Goal: Participate in discussion: Engage in conversation with other users on a specific topic

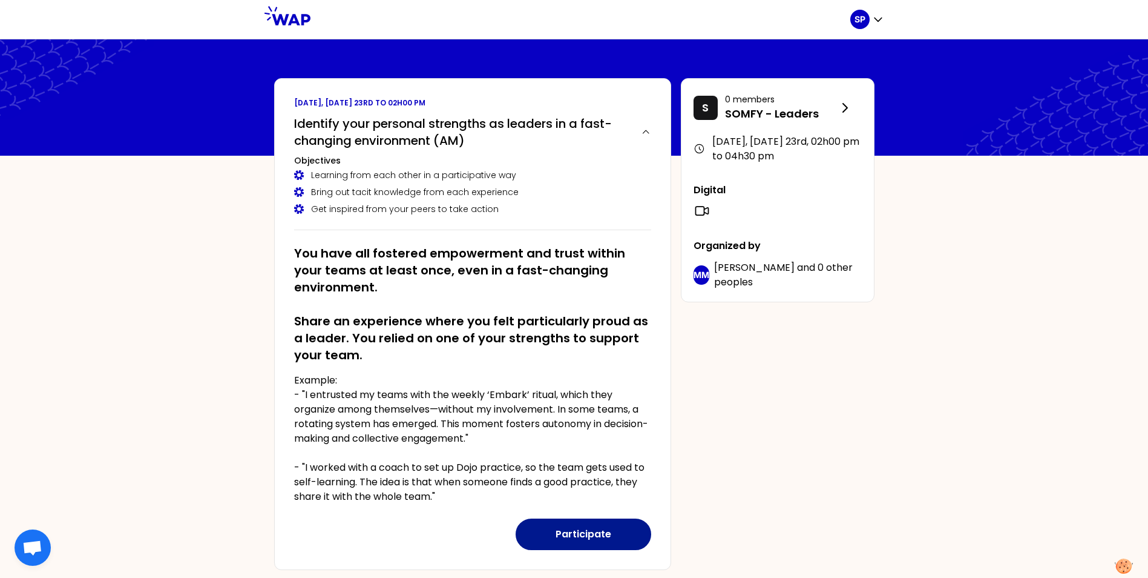
click at [569, 534] on button "Participate" at bounding box center [584, 533] width 136 height 31
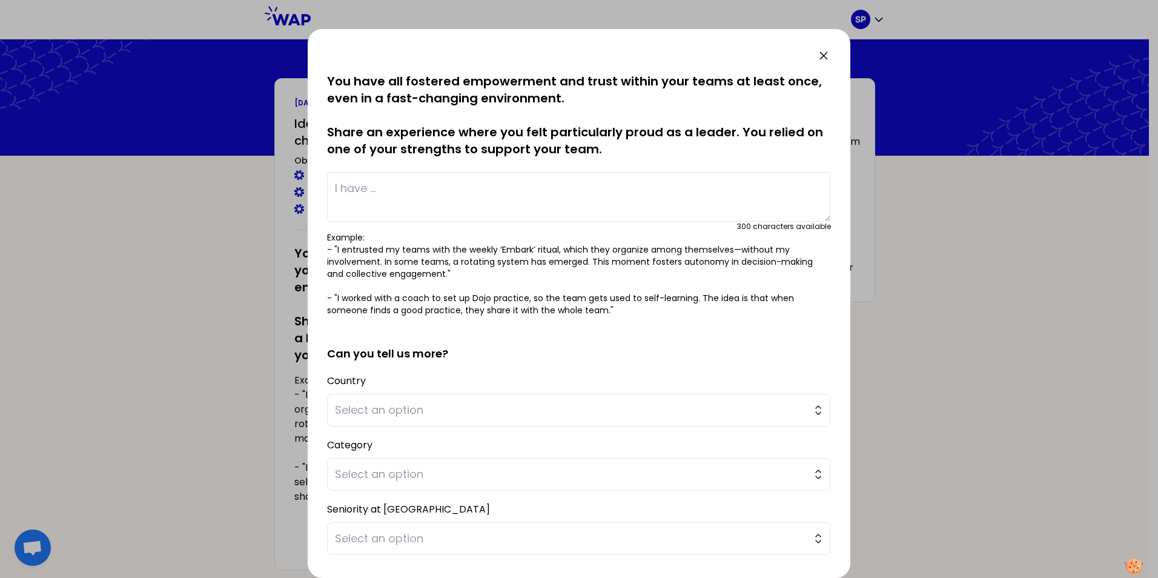
click at [379, 189] on textarea at bounding box center [579, 197] width 504 height 50
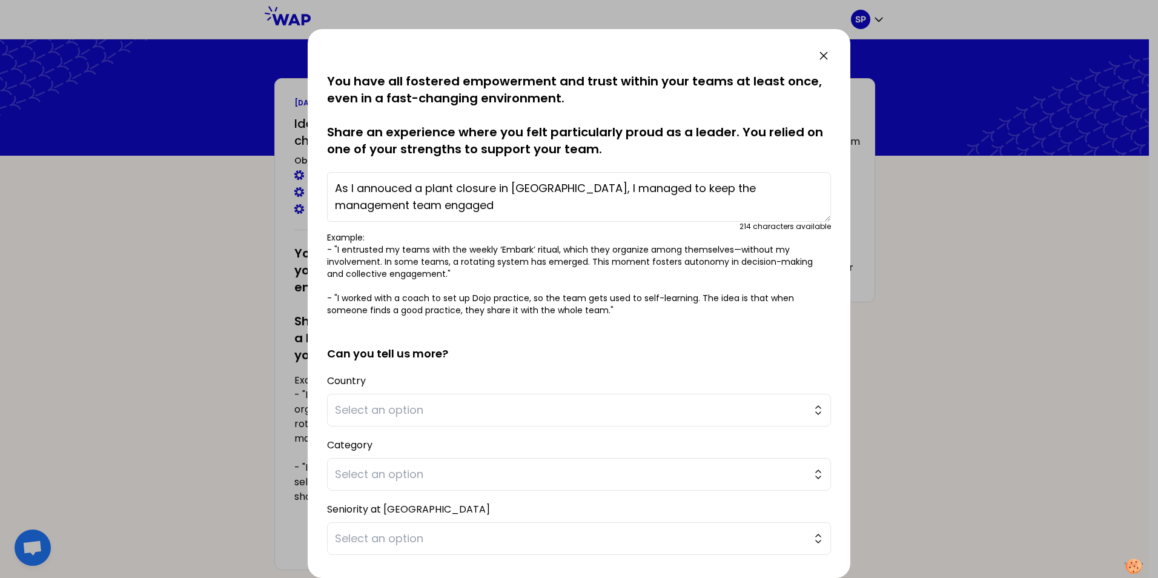
click at [407, 206] on textarea "As I annouced a plant closure in [GEOGRAPHIC_DATA], I managed to keep the manag…" at bounding box center [579, 197] width 504 height 50
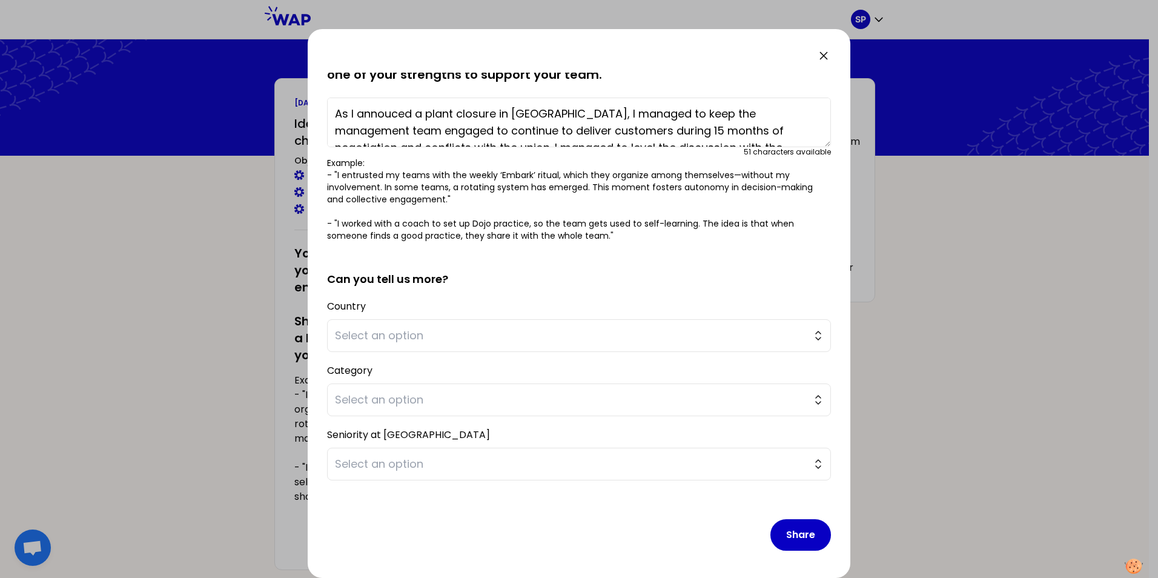
scroll to position [76, 0]
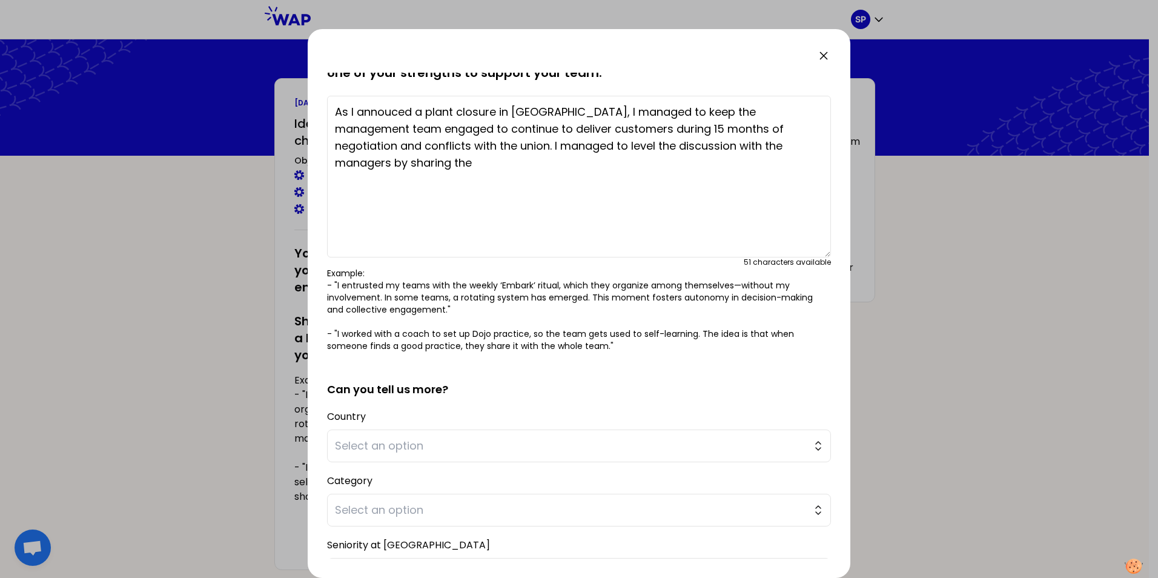
drag, startPoint x: 820, startPoint y: 141, endPoint x: 830, endPoint y: 253, distance: 112.5
click at [830, 253] on div "saved You have all fostered empowerment and trust within your teams at least on…" at bounding box center [579, 316] width 504 height 486
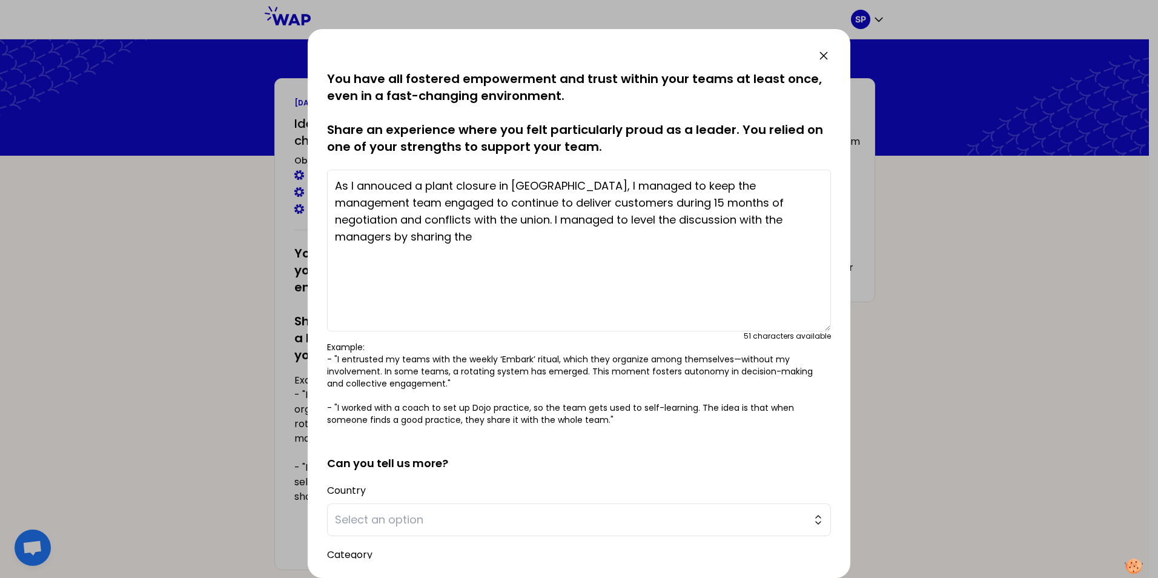
scroll to position [0, 0]
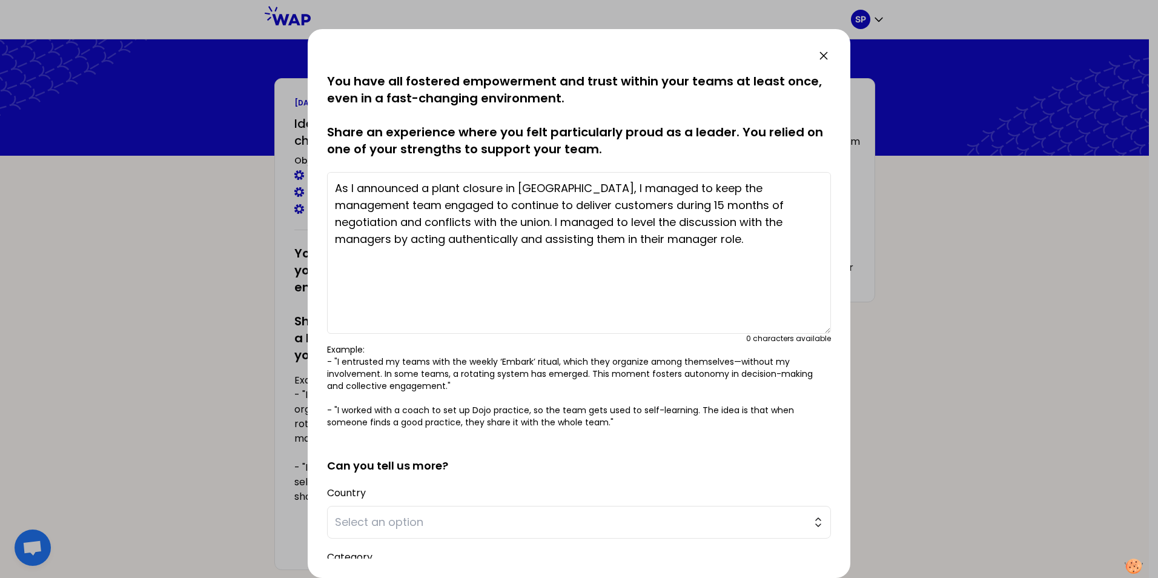
click at [655, 244] on textarea "As I announced a plant closure in [GEOGRAPHIC_DATA], I managed to keep the mana…" at bounding box center [579, 253] width 504 height 162
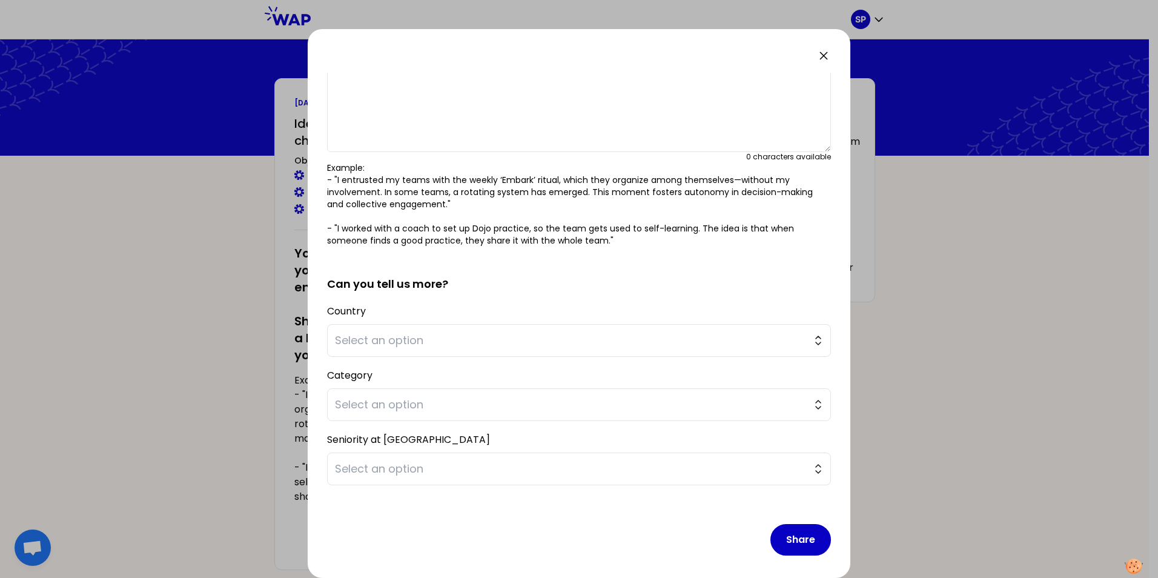
scroll to position [188, 0]
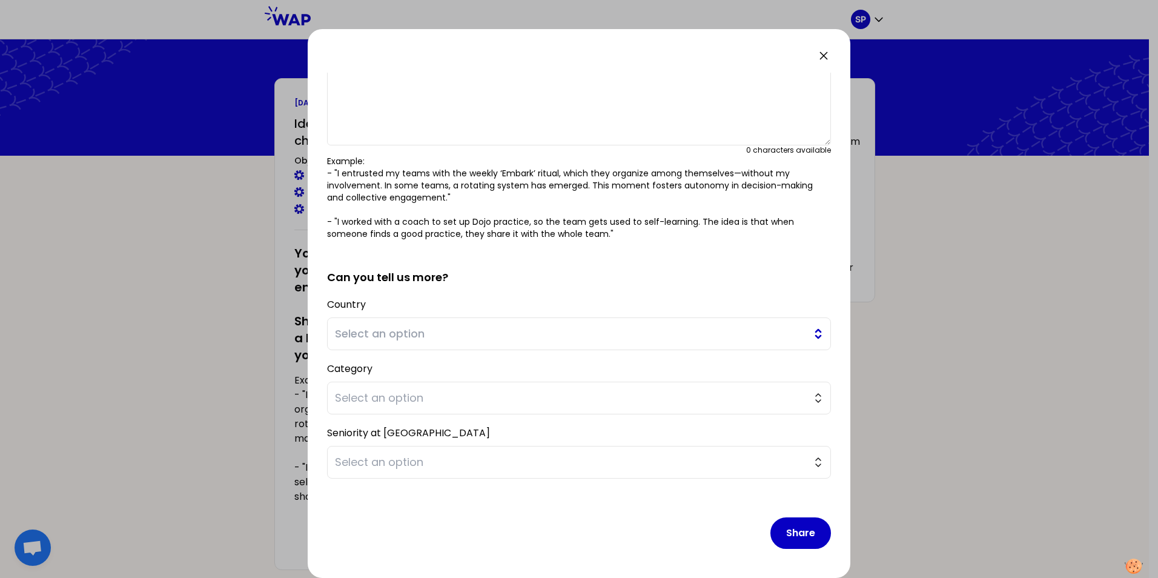
type textarea "As I announced a plant closure in [GEOGRAPHIC_DATA], I managed to keep the mana…"
click at [570, 337] on span "Select an option" at bounding box center [570, 333] width 471 height 17
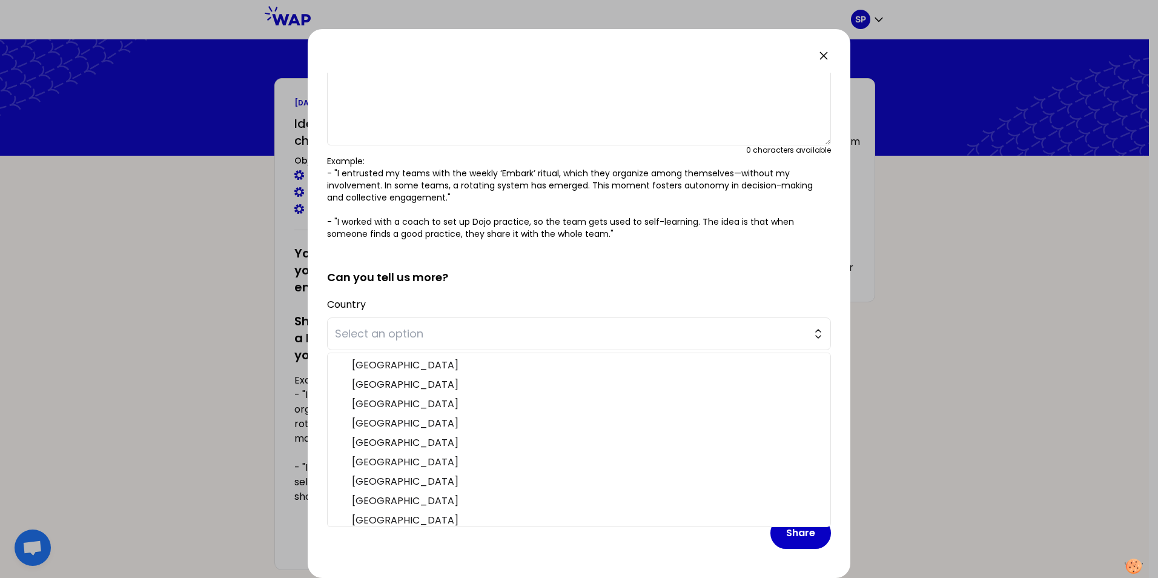
click at [536, 287] on form "saved You have all fostered empowerment and trust within your teams at least on…" at bounding box center [579, 221] width 504 height 674
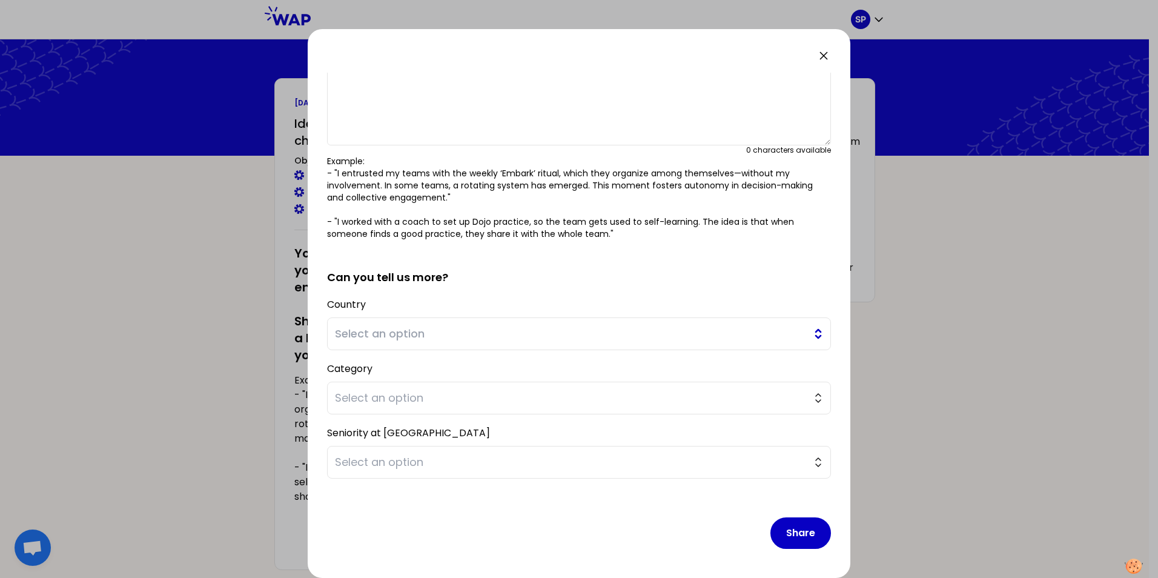
click at [346, 342] on button "Select an option" at bounding box center [579, 333] width 504 height 33
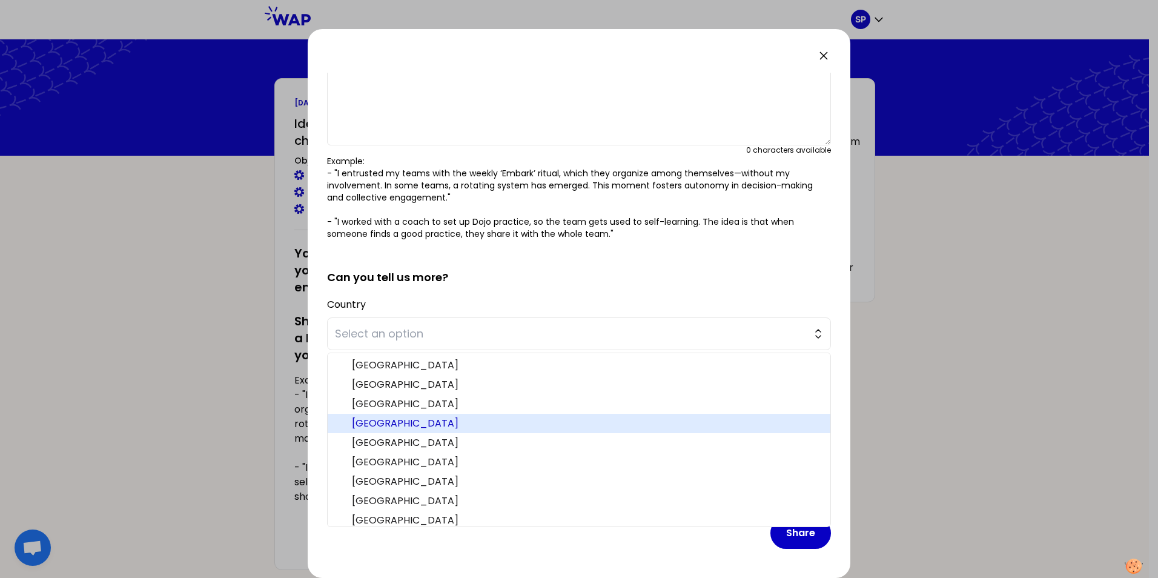
click at [369, 427] on span "[GEOGRAPHIC_DATA]" at bounding box center [586, 423] width 469 height 15
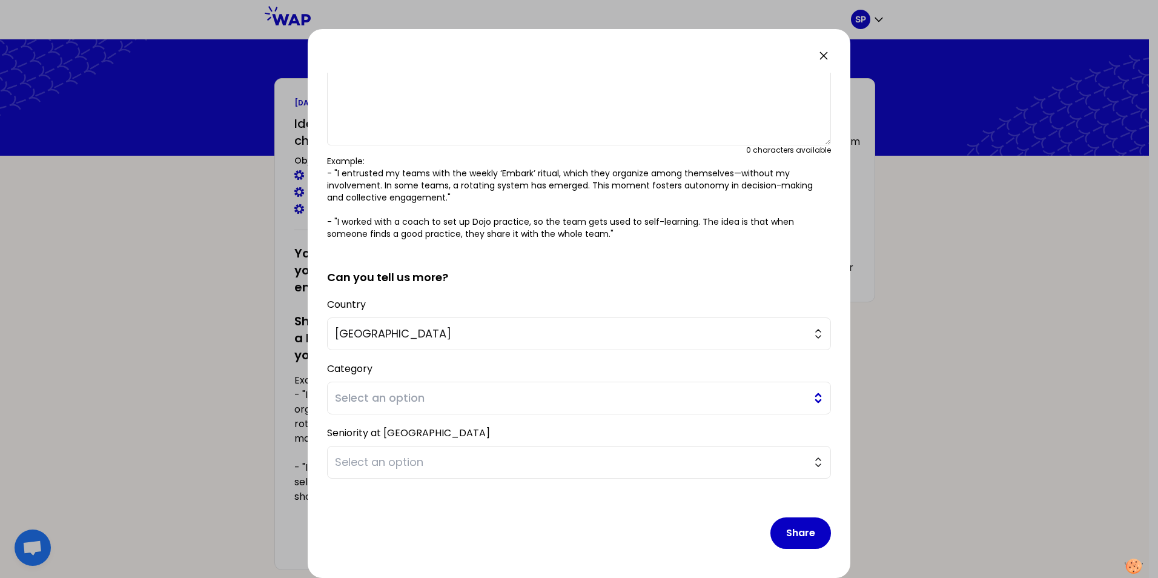
click at [377, 401] on span "Select an option" at bounding box center [570, 397] width 471 height 17
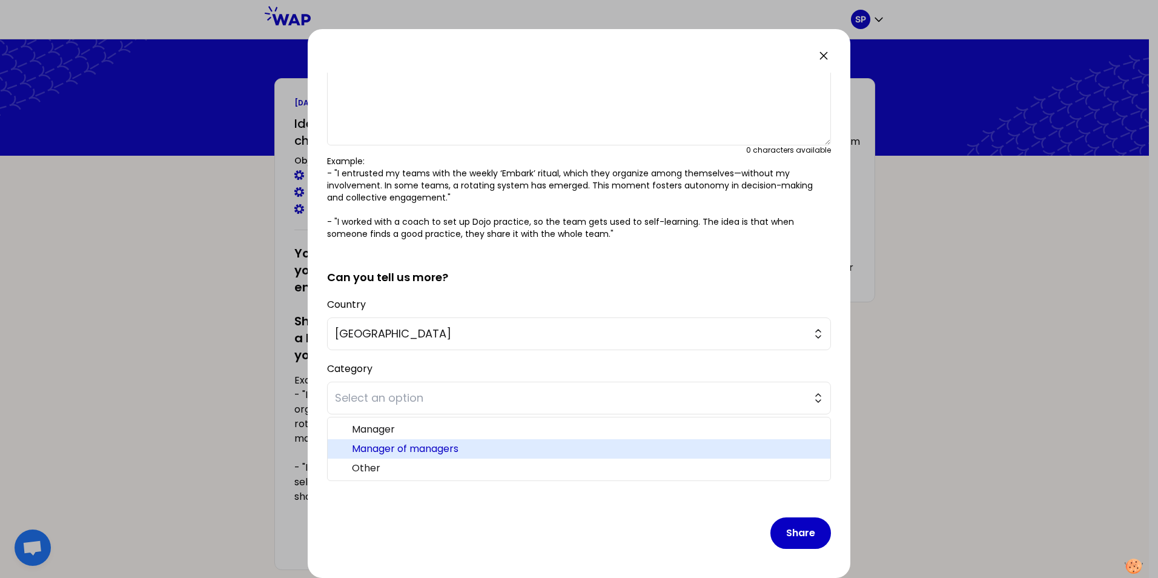
click at [389, 447] on span "Manager of managers" at bounding box center [586, 448] width 469 height 15
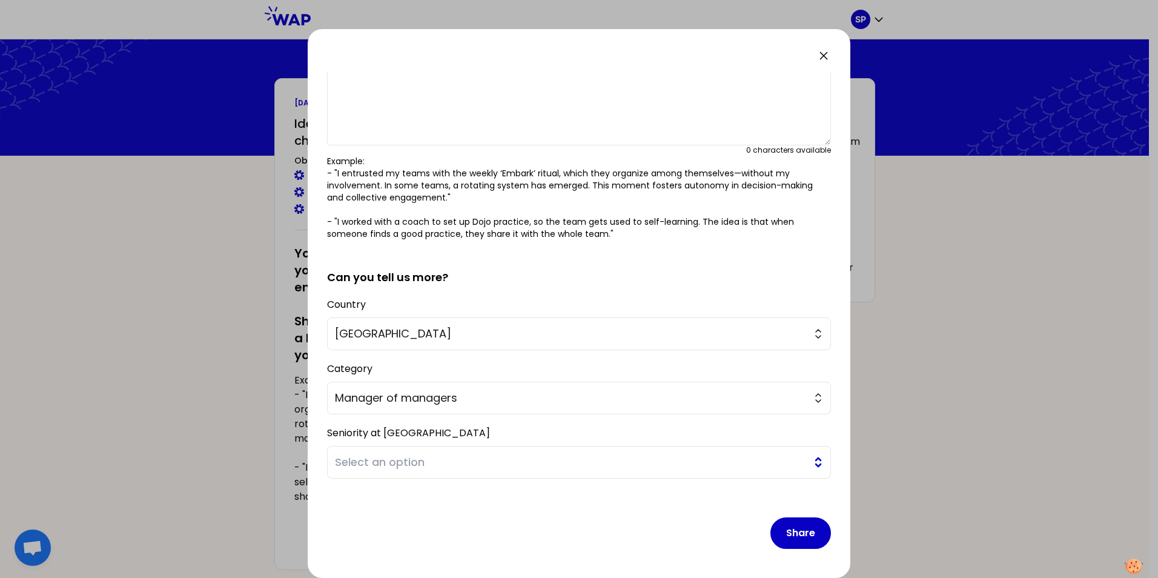
click at [400, 464] on span "Select an option" at bounding box center [570, 461] width 471 height 17
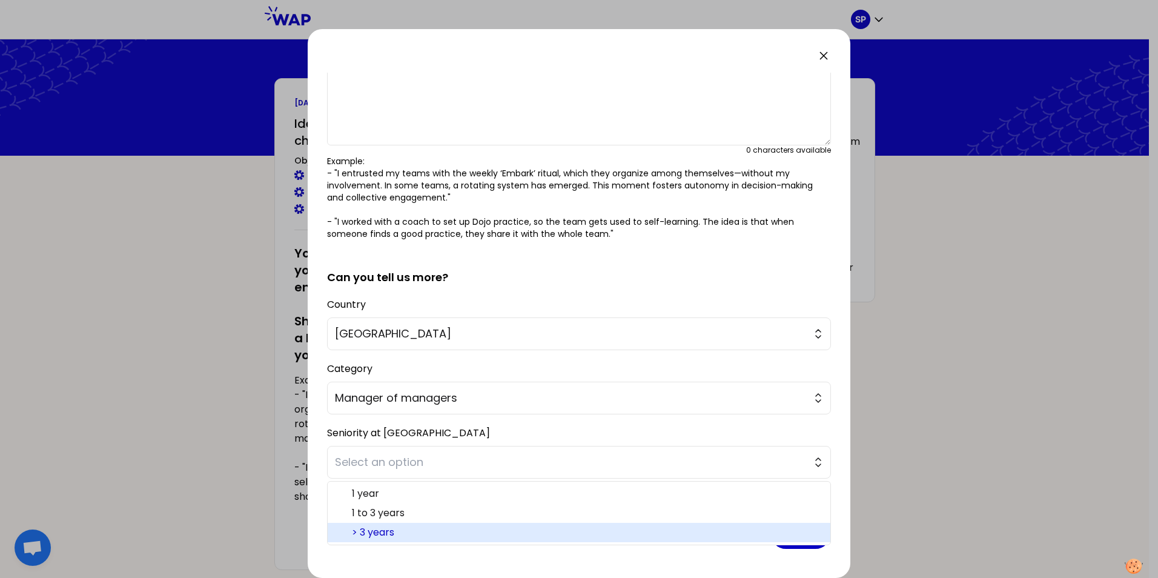
click at [404, 529] on span "> 3 years" at bounding box center [586, 532] width 469 height 15
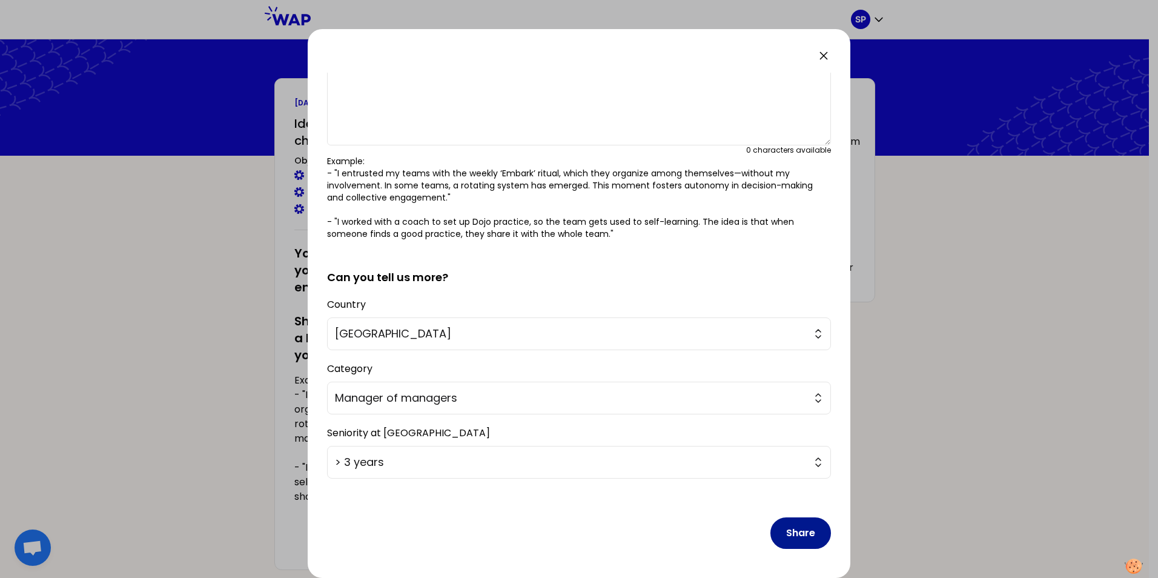
click at [789, 530] on button "Share" at bounding box center [800, 532] width 61 height 31
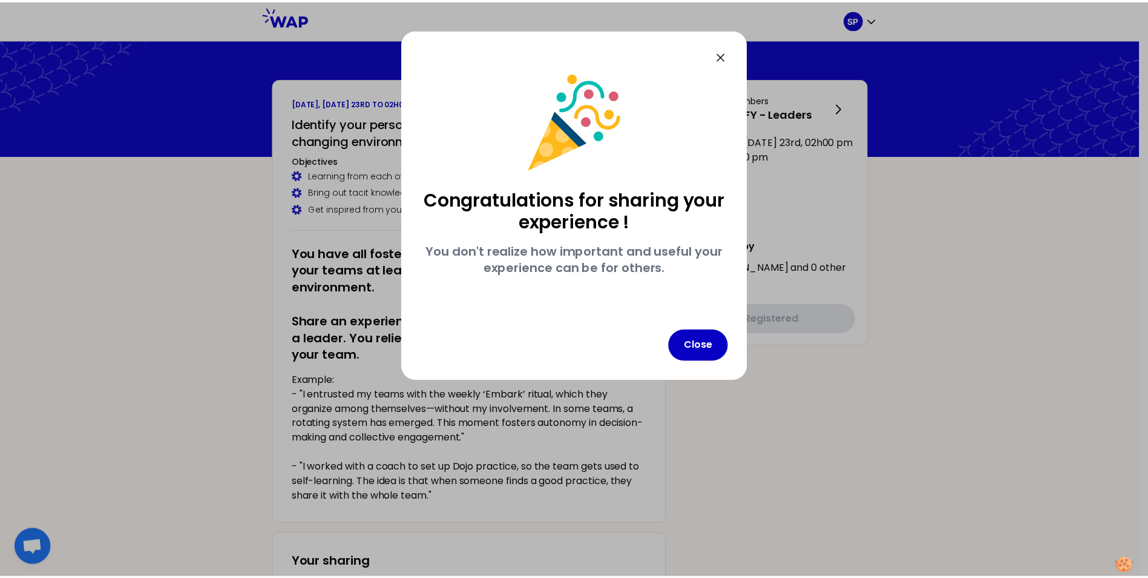
scroll to position [0, 0]
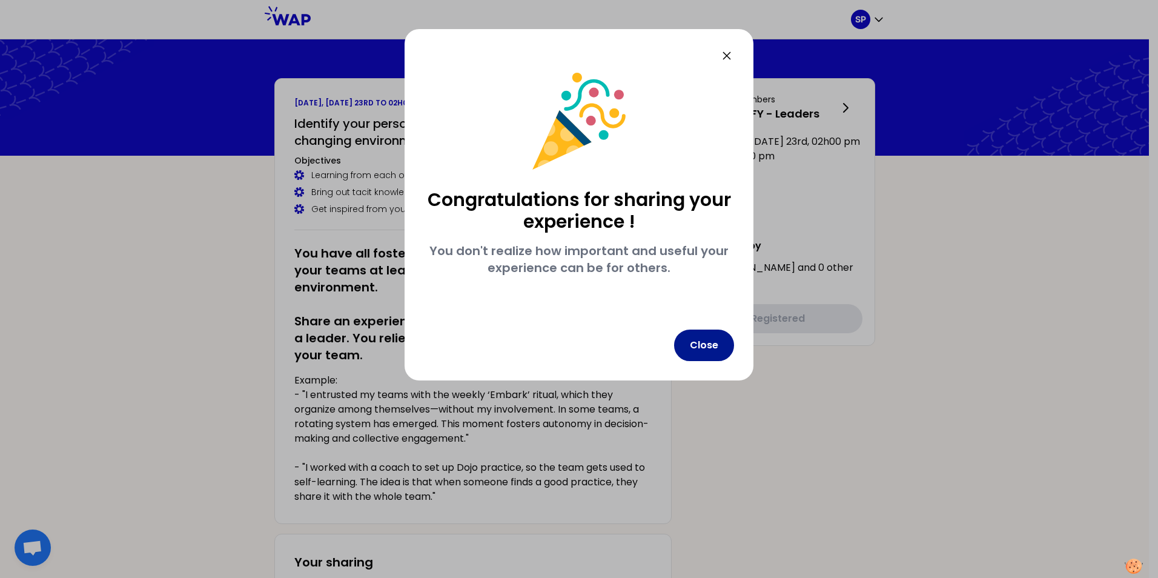
click at [707, 350] on button "Close" at bounding box center [704, 344] width 60 height 31
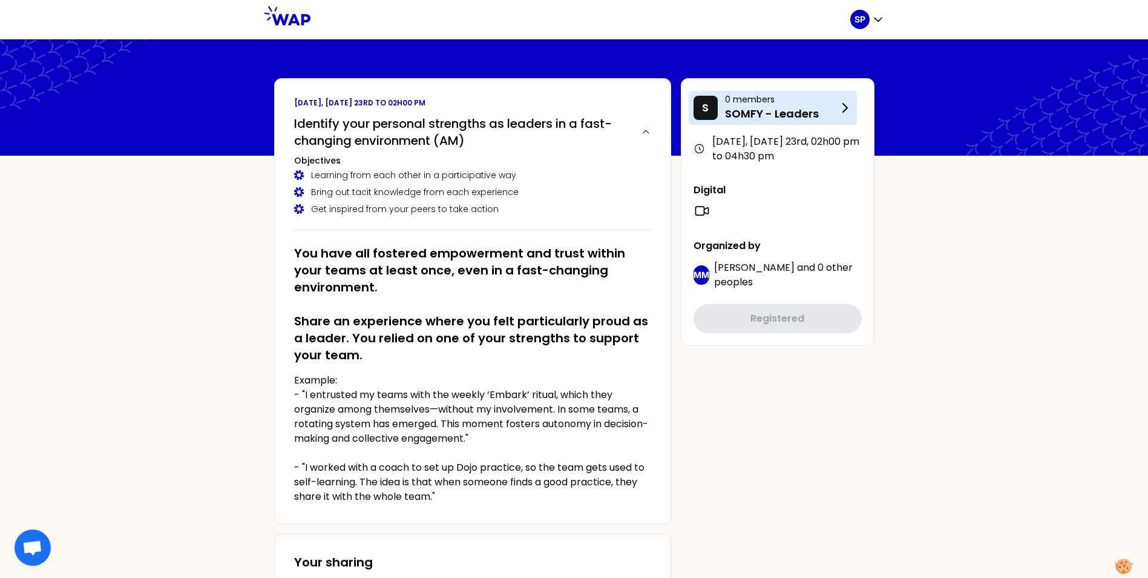
click at [822, 104] on p "0 members" at bounding box center [781, 99] width 113 height 12
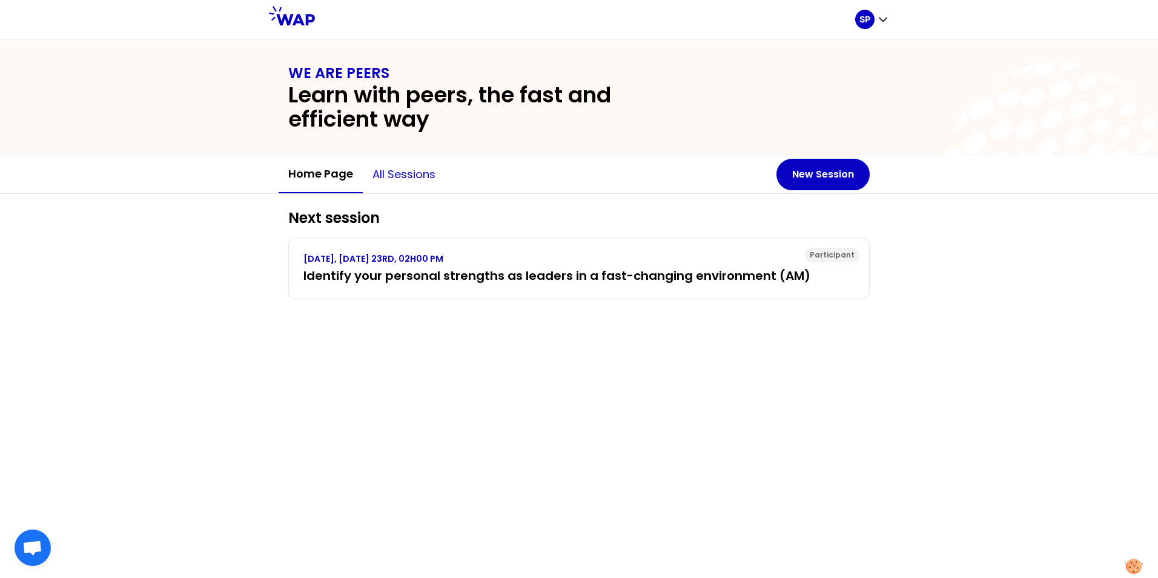
click at [410, 166] on button "All sessions" at bounding box center [404, 174] width 82 height 36
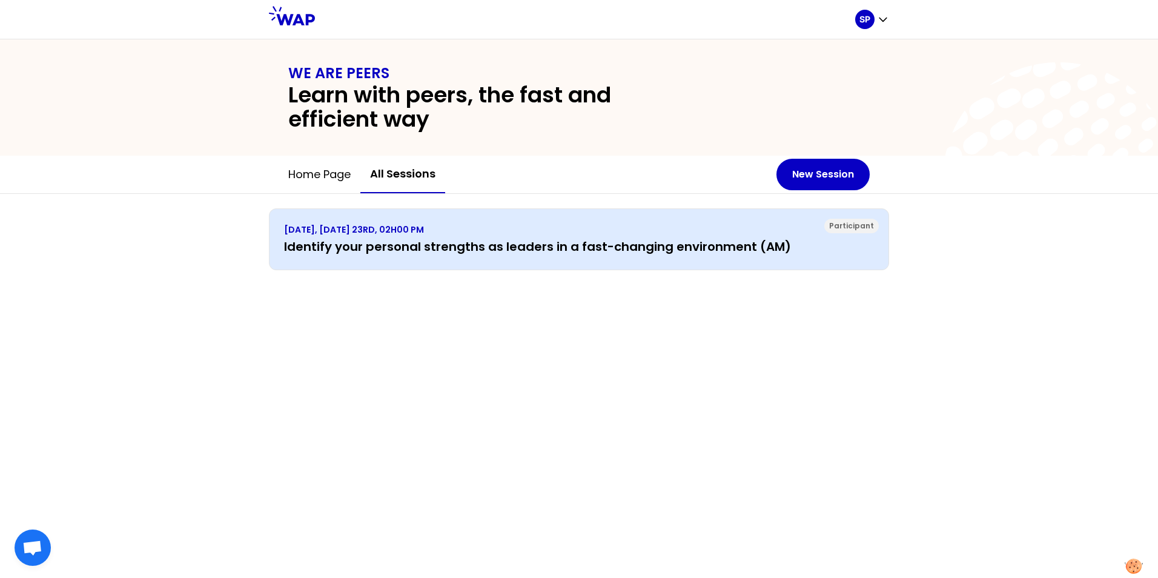
click at [400, 242] on h3 "Identify your personal strengths as leaders in a fast-changing environment (AM)" at bounding box center [579, 246] width 590 height 17
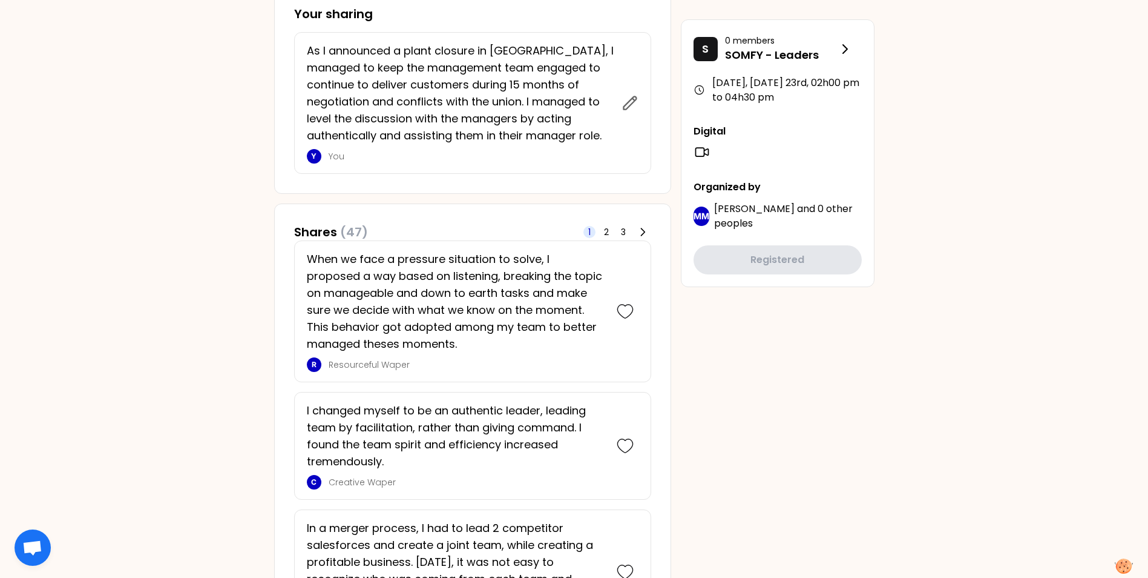
scroll to position [484, 0]
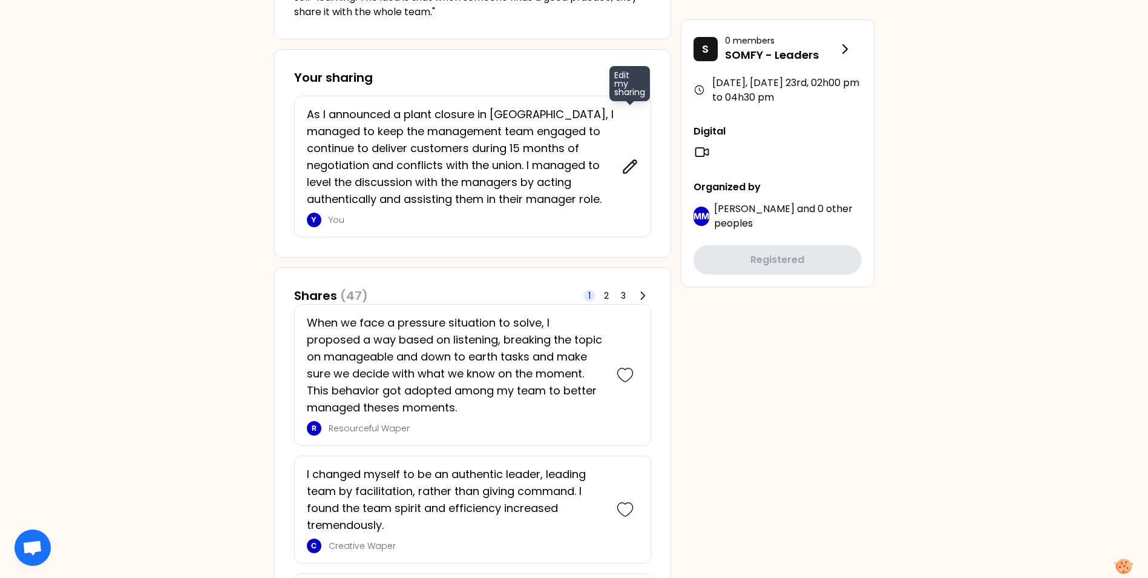
click at [630, 163] on icon at bounding box center [630, 166] width 17 height 17
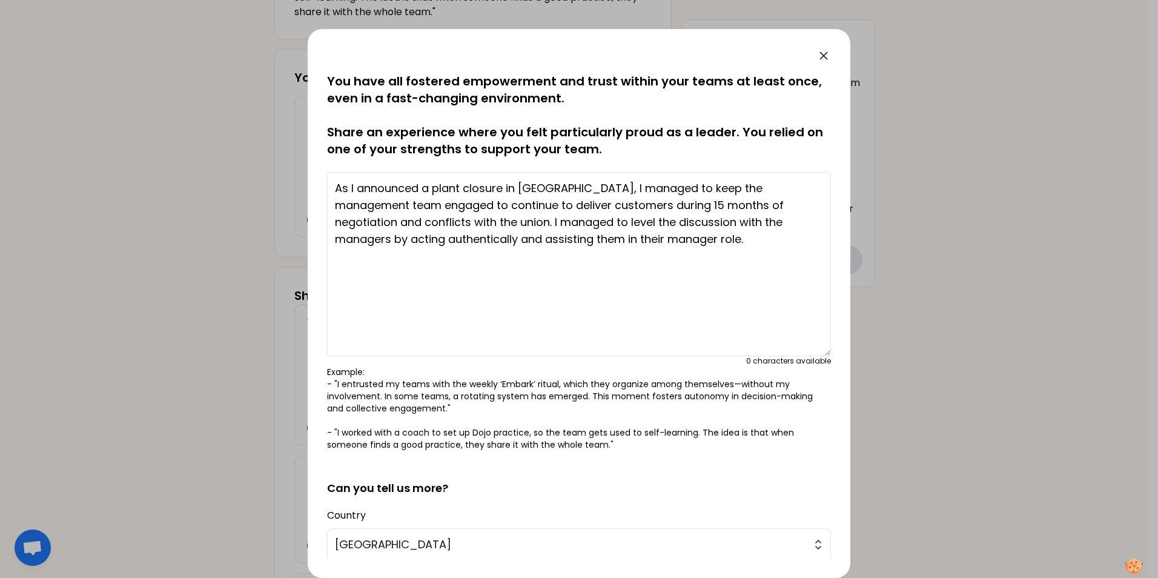
drag, startPoint x: 817, startPoint y: 220, endPoint x: 812, endPoint y: 354, distance: 134.5
click at [812, 354] on textarea "As I announced a plant closure in [GEOGRAPHIC_DATA], I managed to keep the mana…" at bounding box center [579, 264] width 504 height 184
click at [827, 59] on icon at bounding box center [823, 55] width 7 height 7
